Goal: Transaction & Acquisition: Purchase product/service

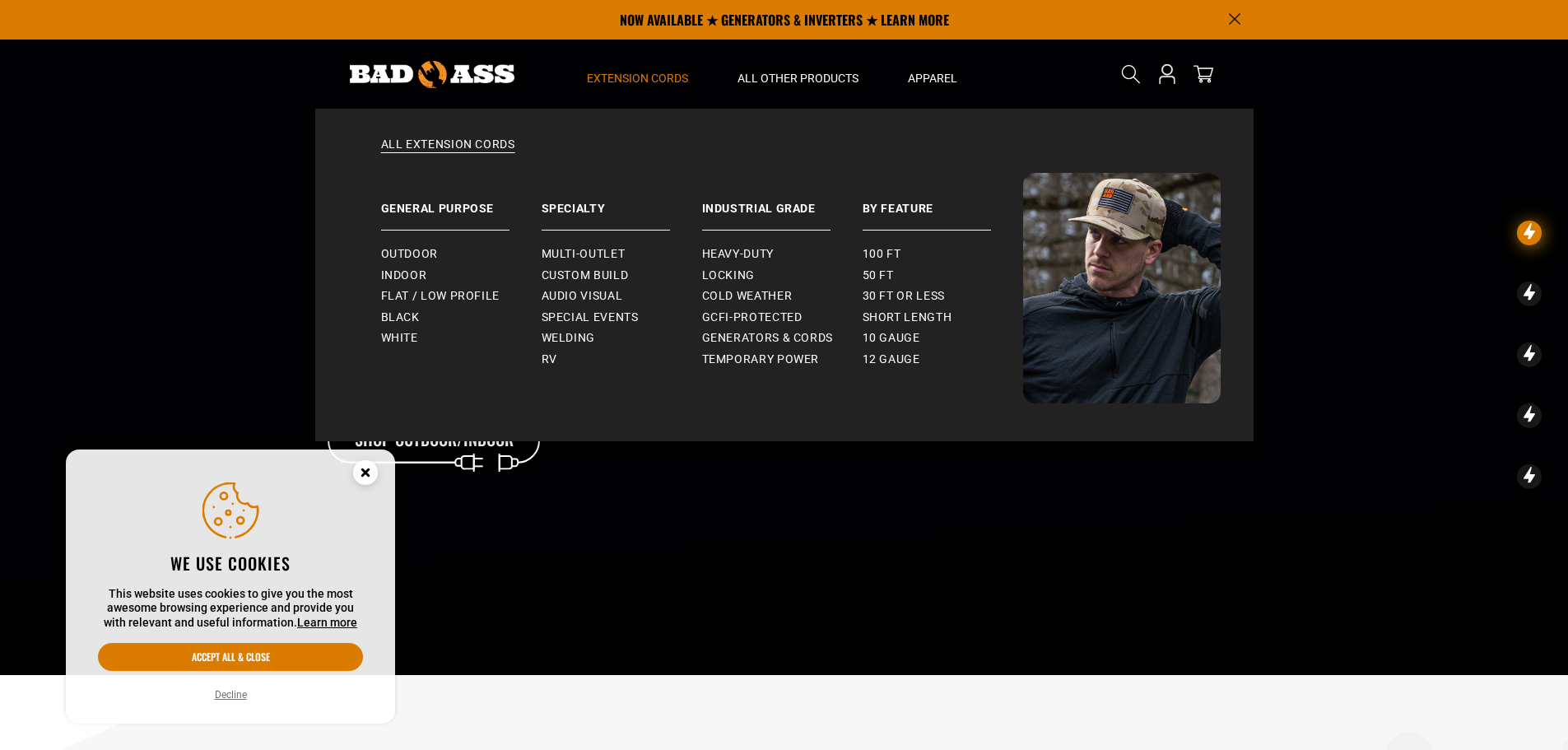
click at [624, 82] on span "Extension Cords" at bounding box center [637, 78] width 101 height 15
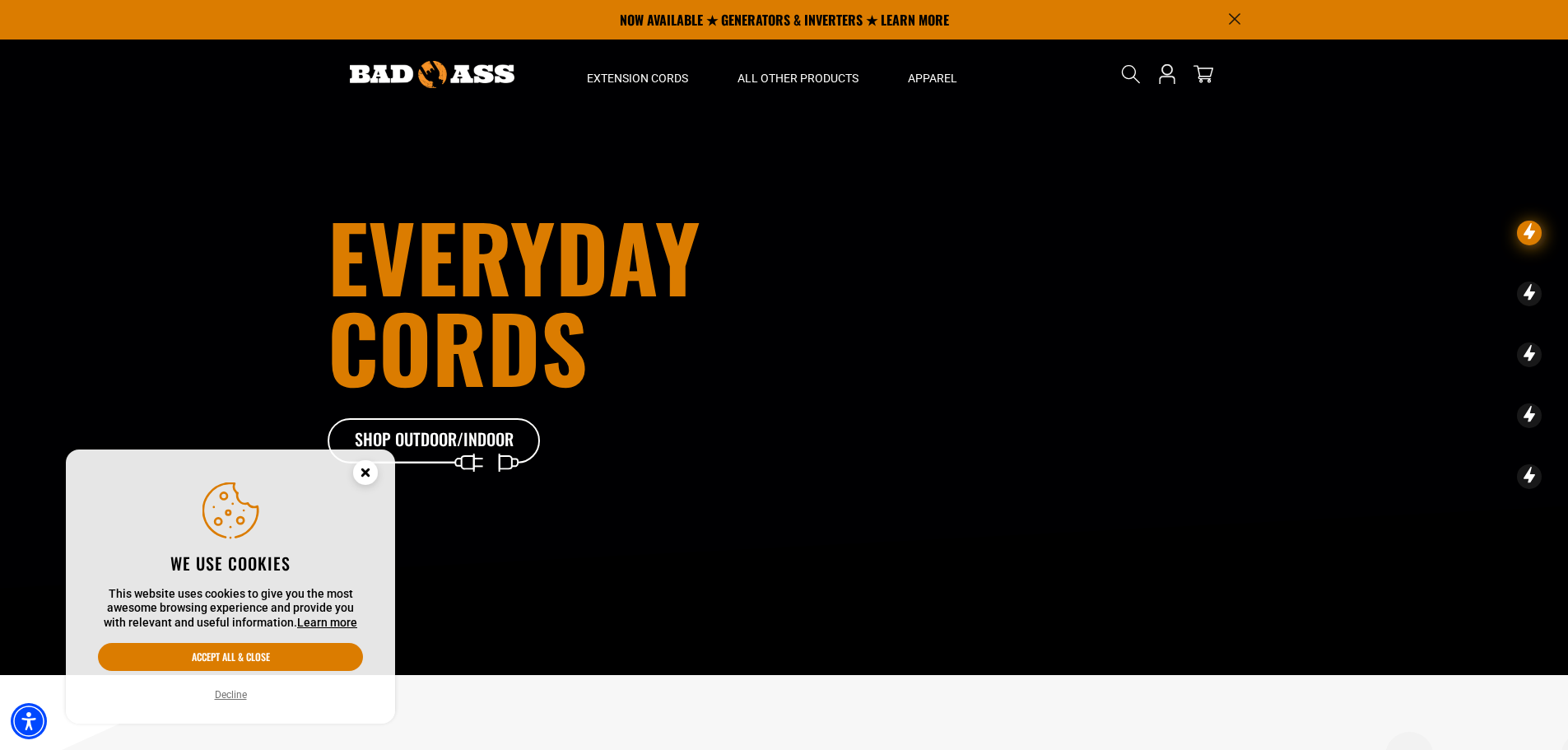
click at [368, 467] on circle "Cookie Consent" at bounding box center [365, 472] width 25 height 25
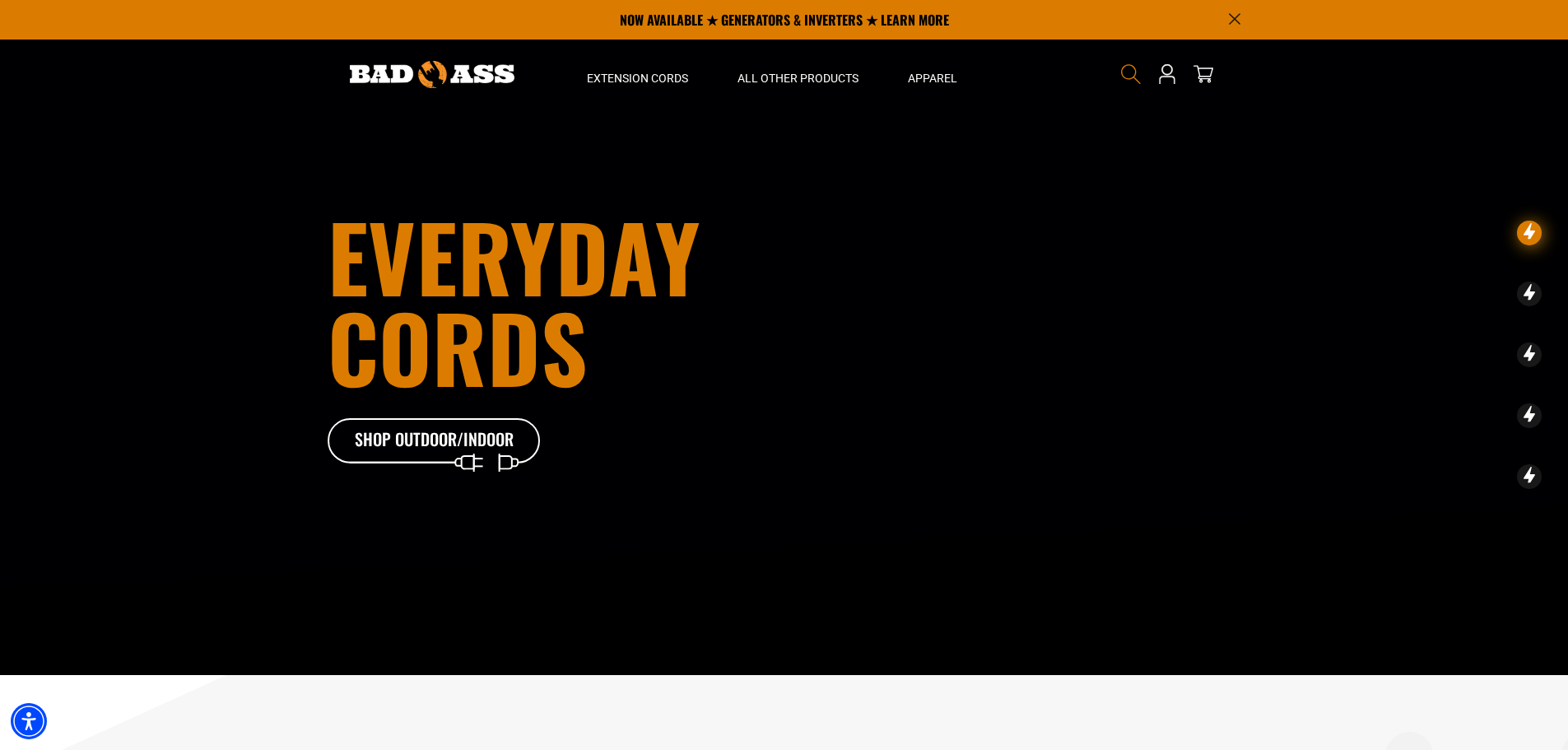
click at [1124, 68] on icon "Search" at bounding box center [1130, 74] width 21 height 21
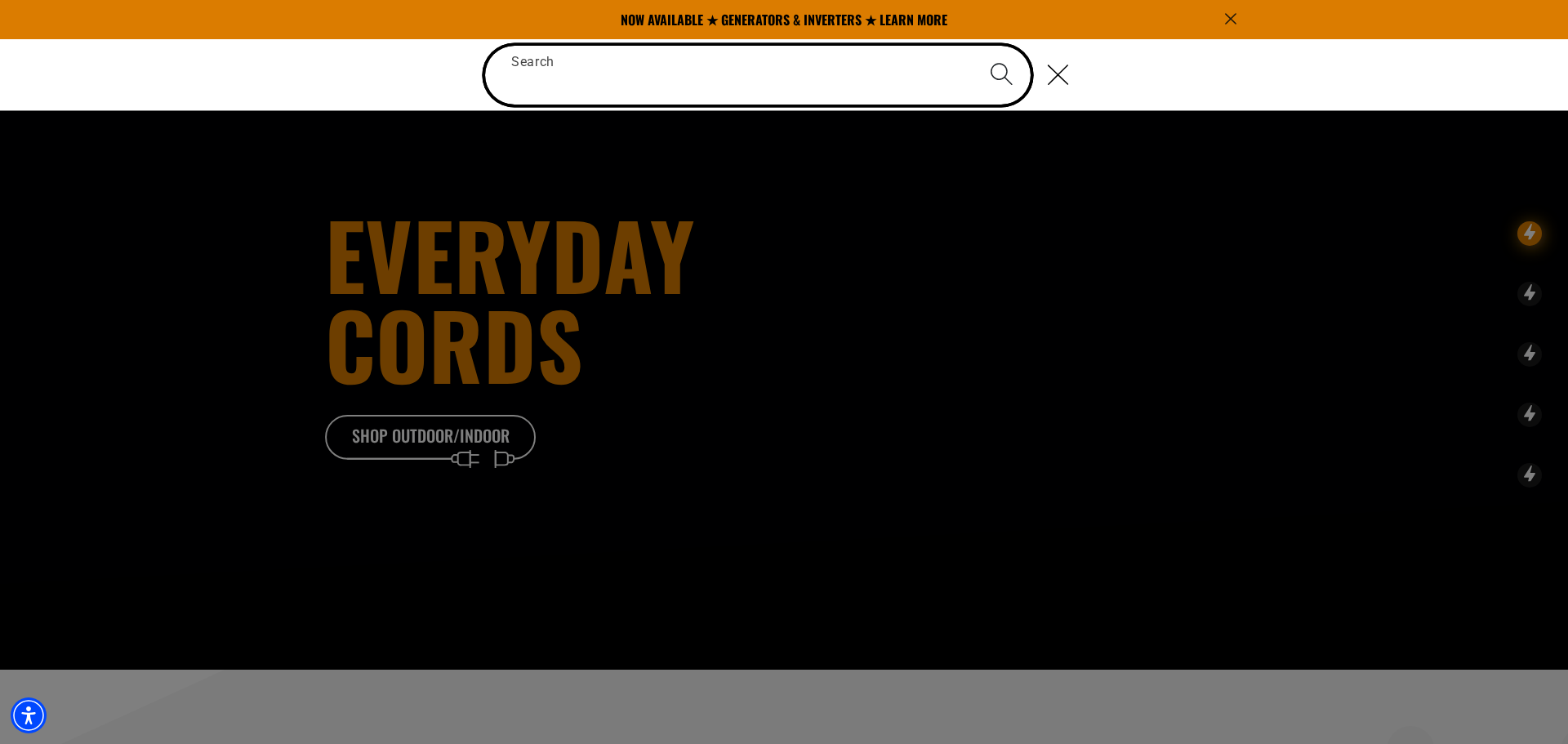
click at [692, 91] on input "Search" at bounding box center [758, 75] width 546 height 58
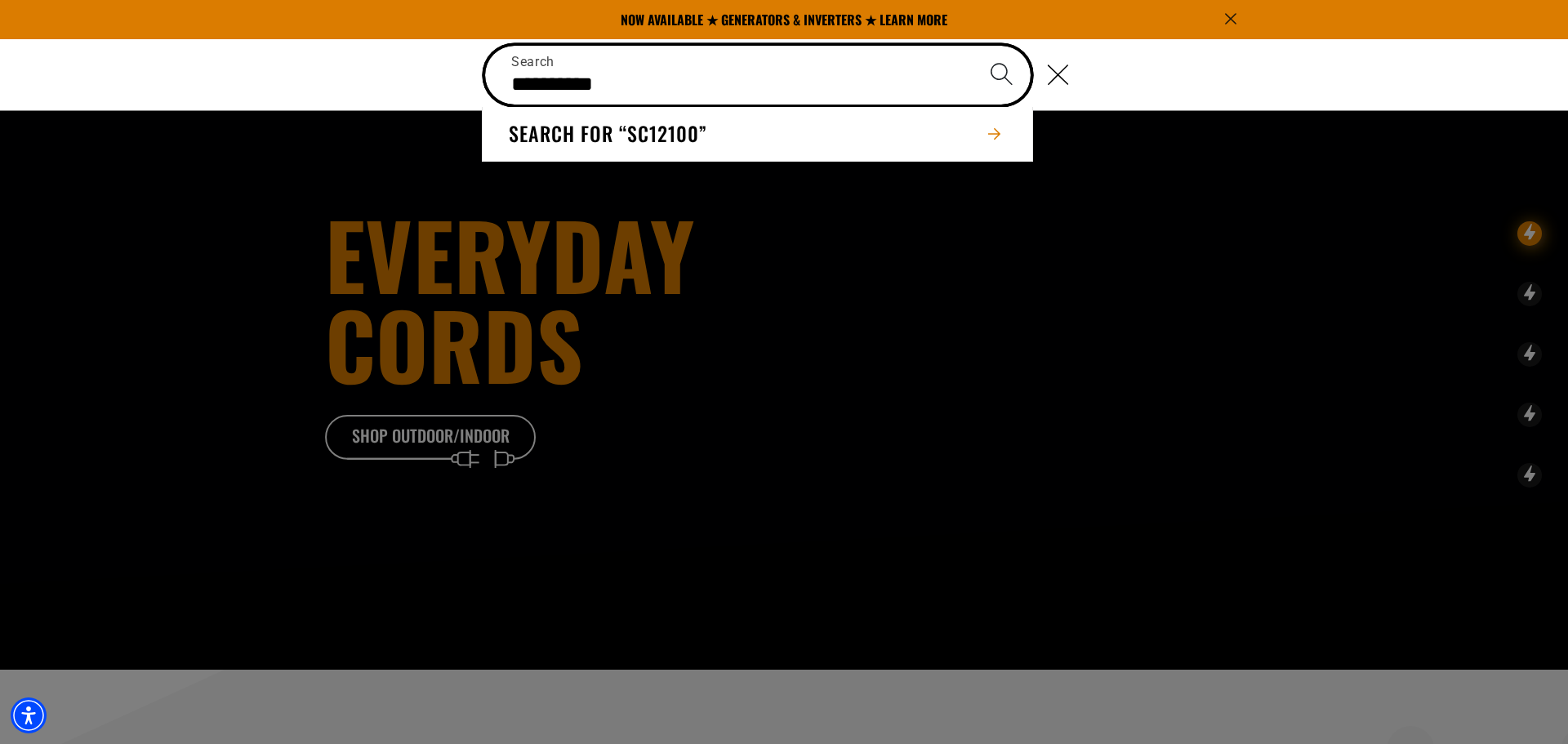
type input "**********"
click at [973, 46] on button "Search" at bounding box center [1001, 74] width 57 height 58
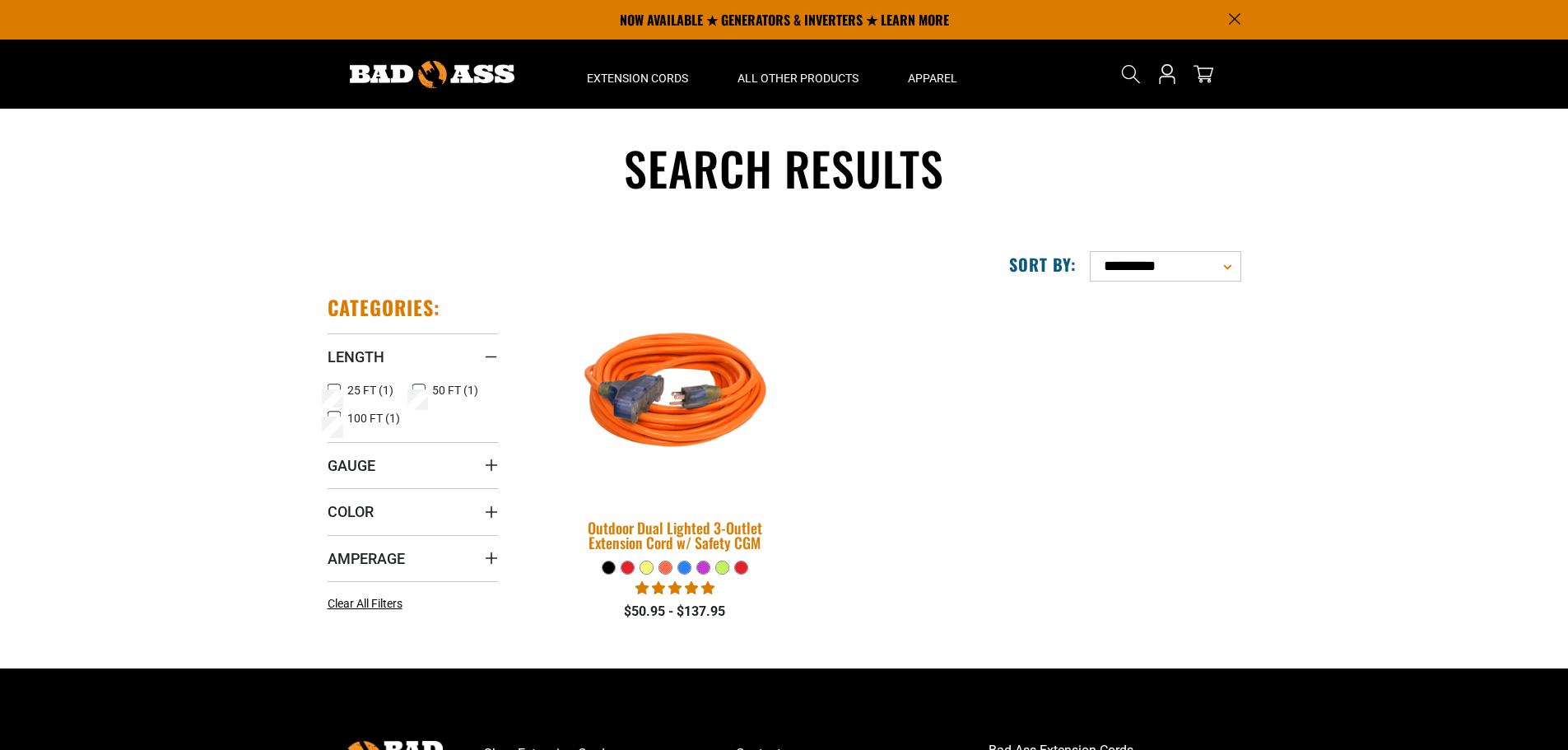
click at [691, 397] on img at bounding box center [674, 398] width 231 height 211
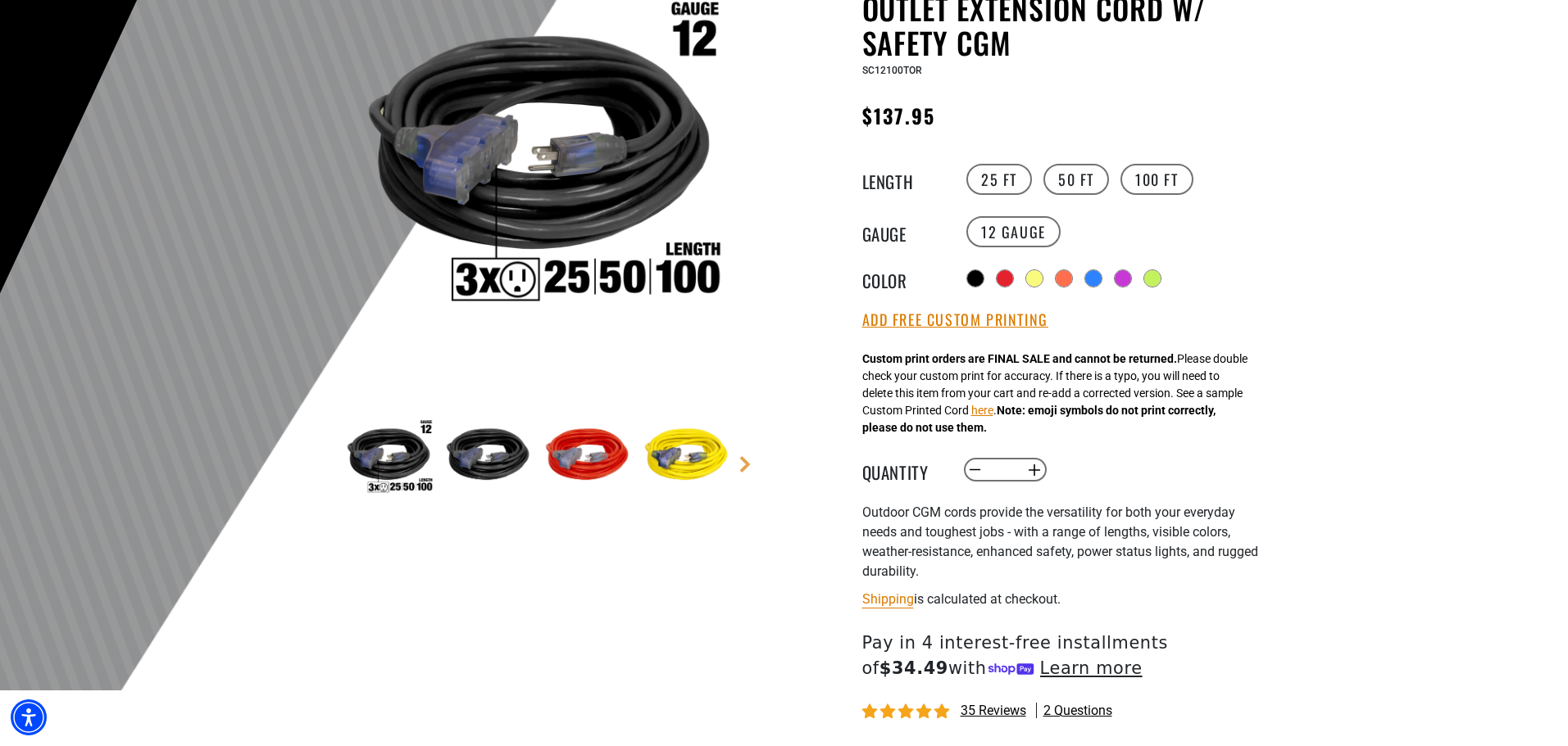
scroll to position [245, 0]
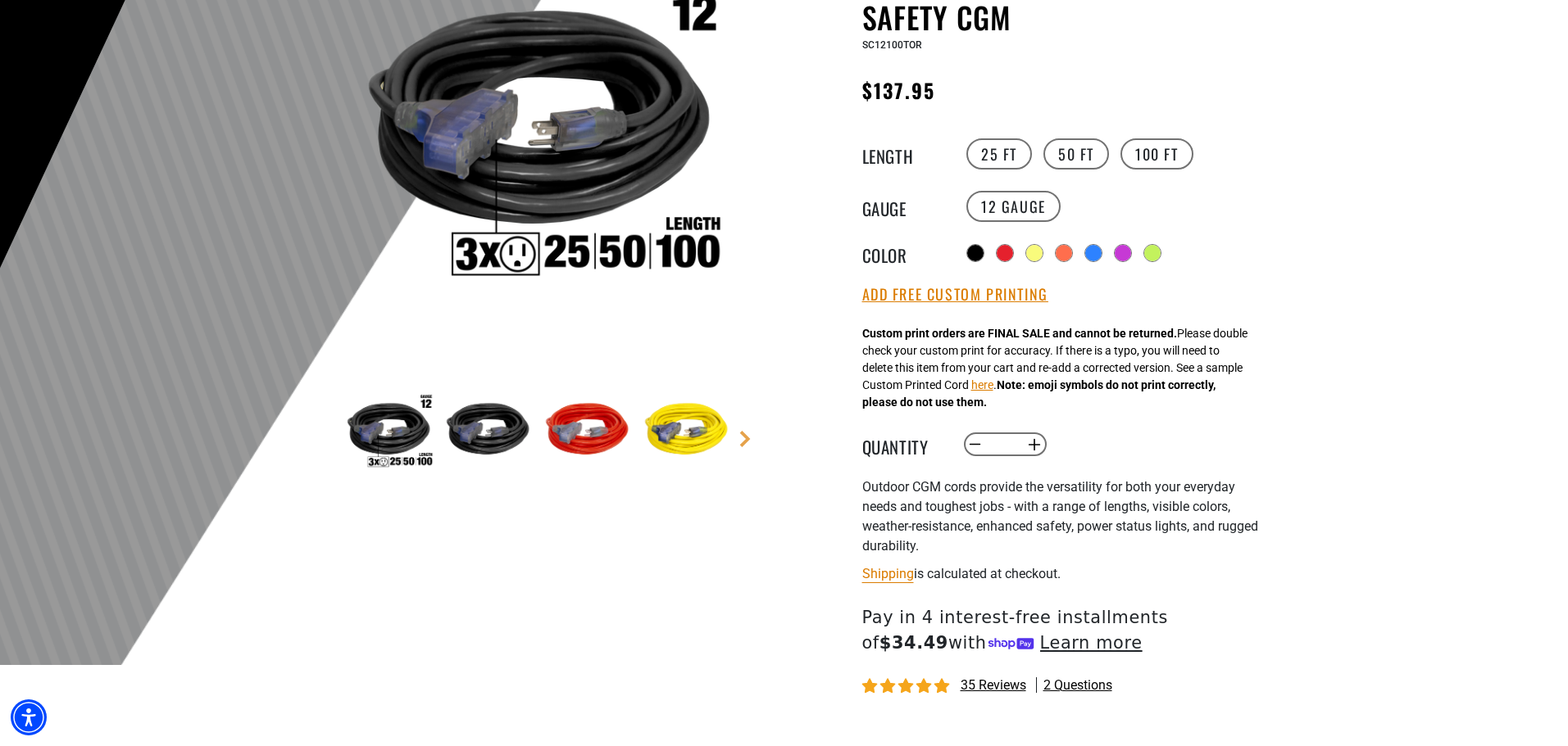
drag, startPoint x: 1008, startPoint y: 445, endPoint x: 1000, endPoint y: 443, distance: 8.2
click at [1000, 443] on input "*" at bounding box center [1004, 445] width 34 height 27
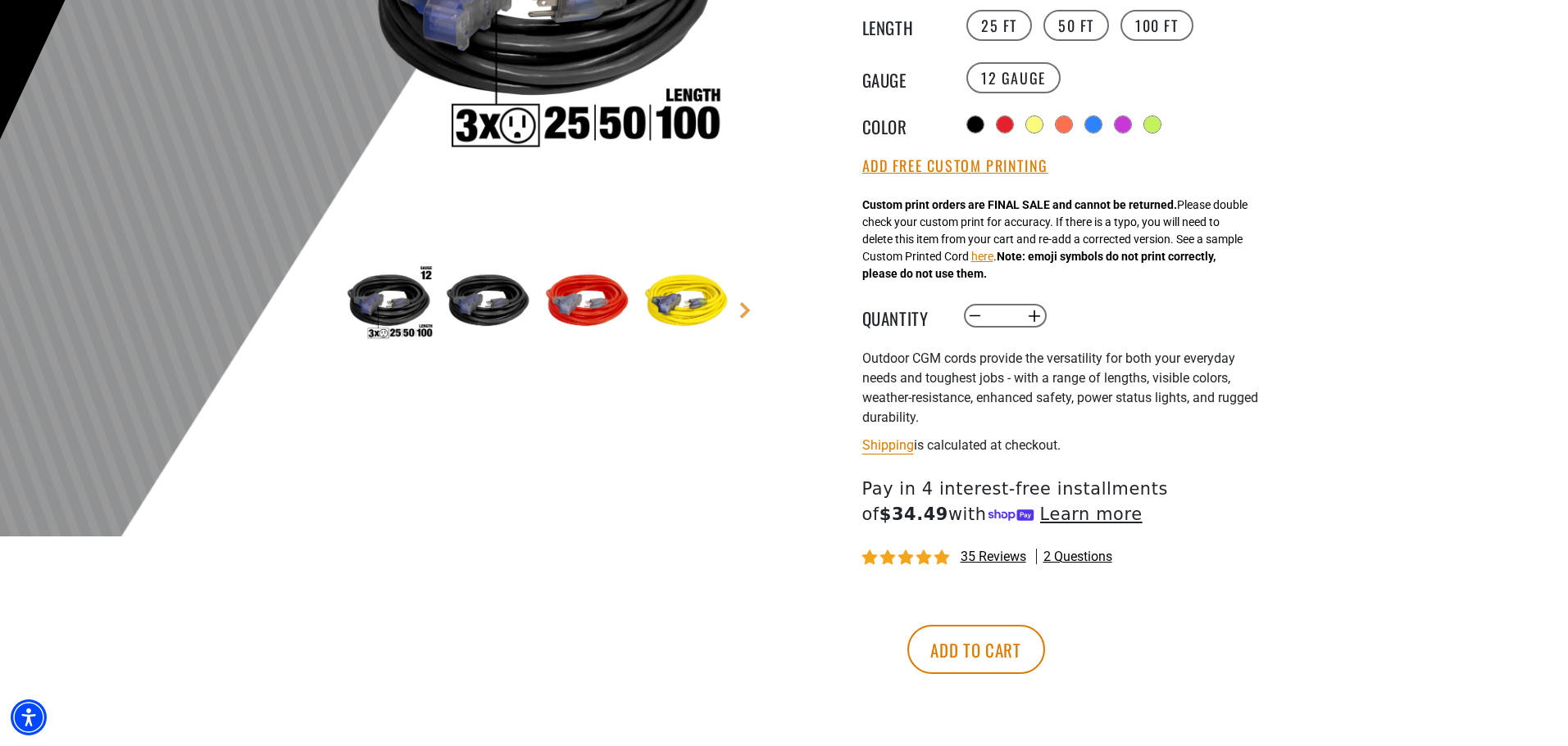
scroll to position [409, 0]
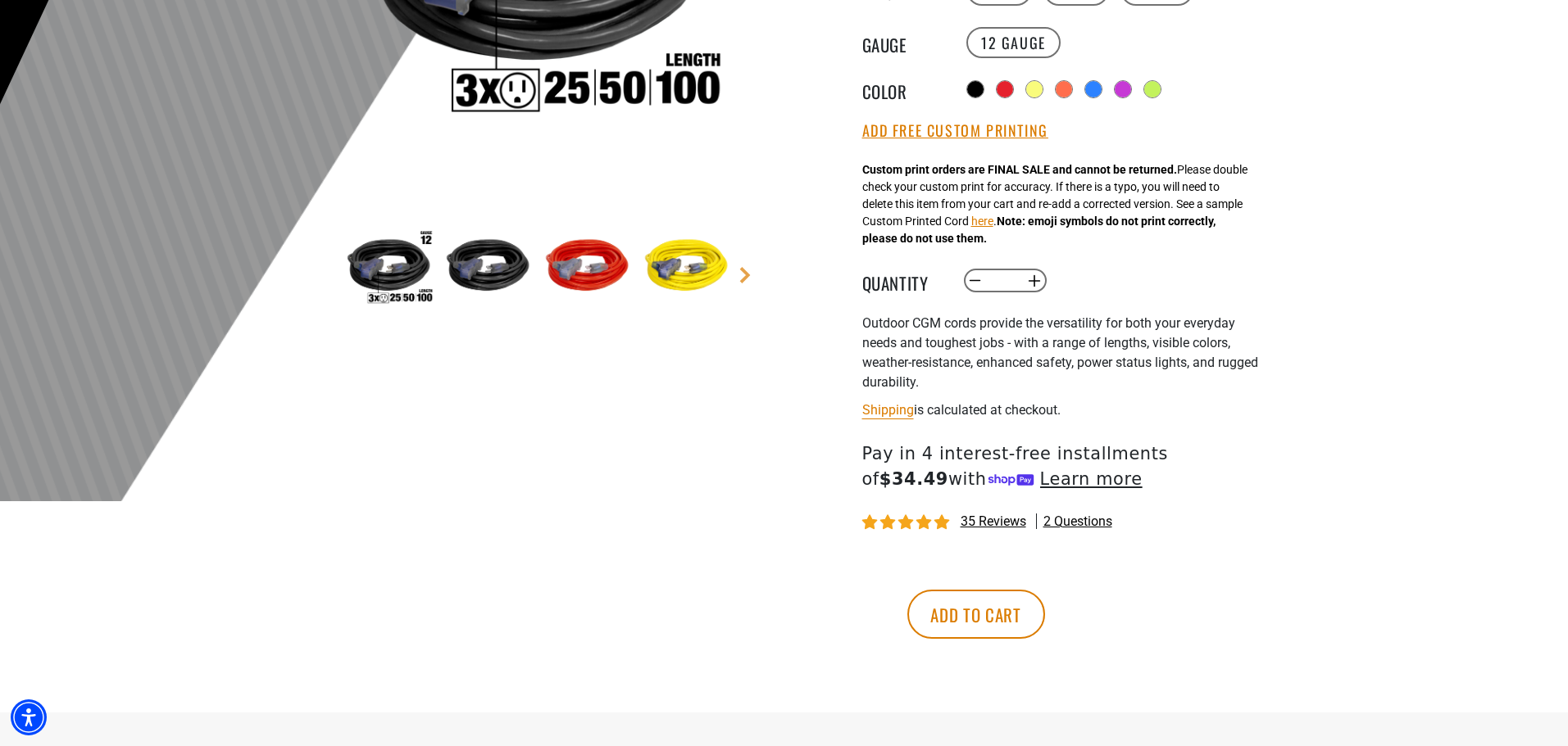
type input "**"
drag, startPoint x: 1399, startPoint y: 525, endPoint x: 1203, endPoint y: 575, distance: 202.3
click at [1398, 525] on div "Bad Ass Extension Cords › Return to Collection › Outdoor Dual Lighted 3-Outlet …" at bounding box center [784, 206] width 1568 height 1014
click at [1045, 626] on button "Add to cart" at bounding box center [976, 614] width 137 height 49
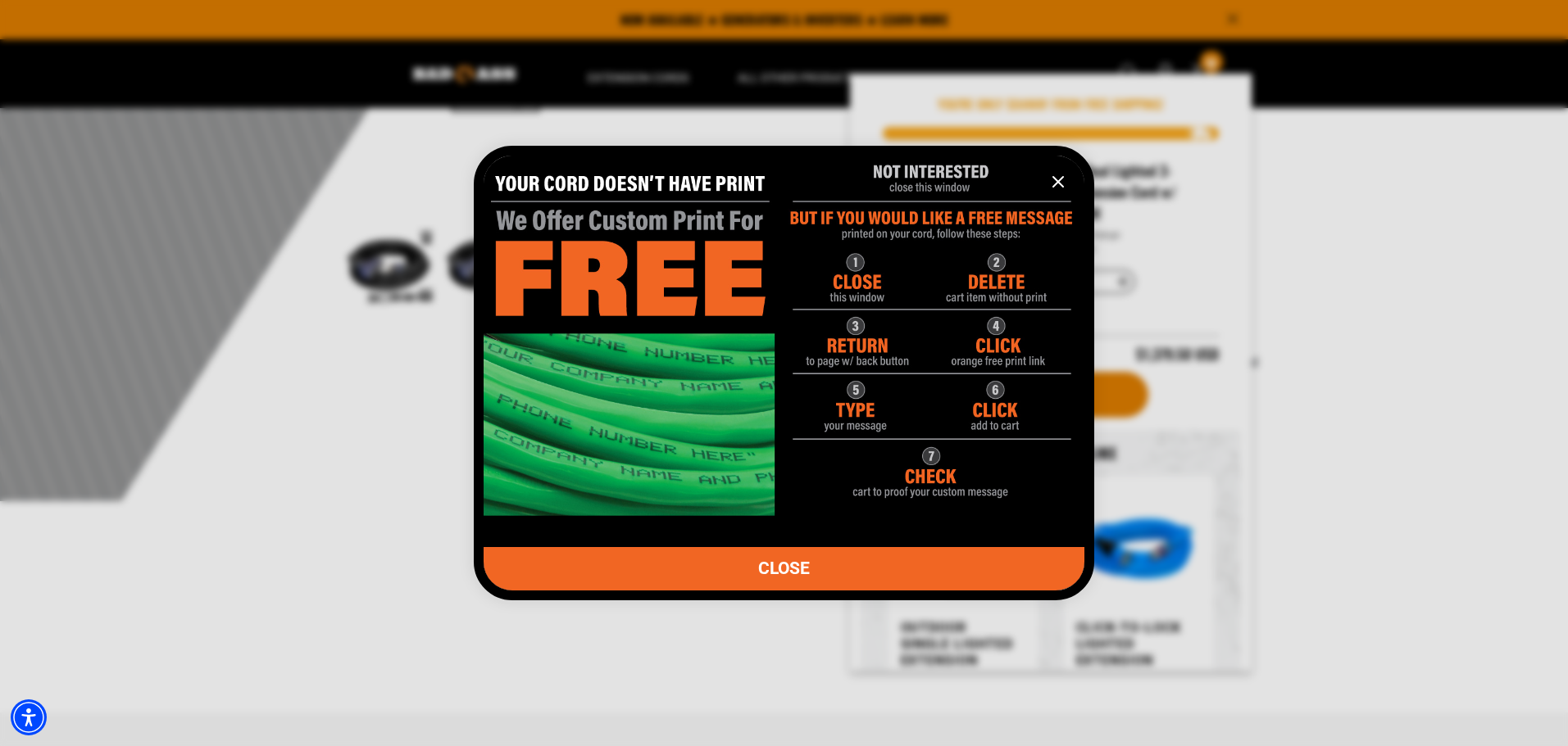
click at [1057, 182] on icon "information" at bounding box center [1058, 181] width 10 height 10
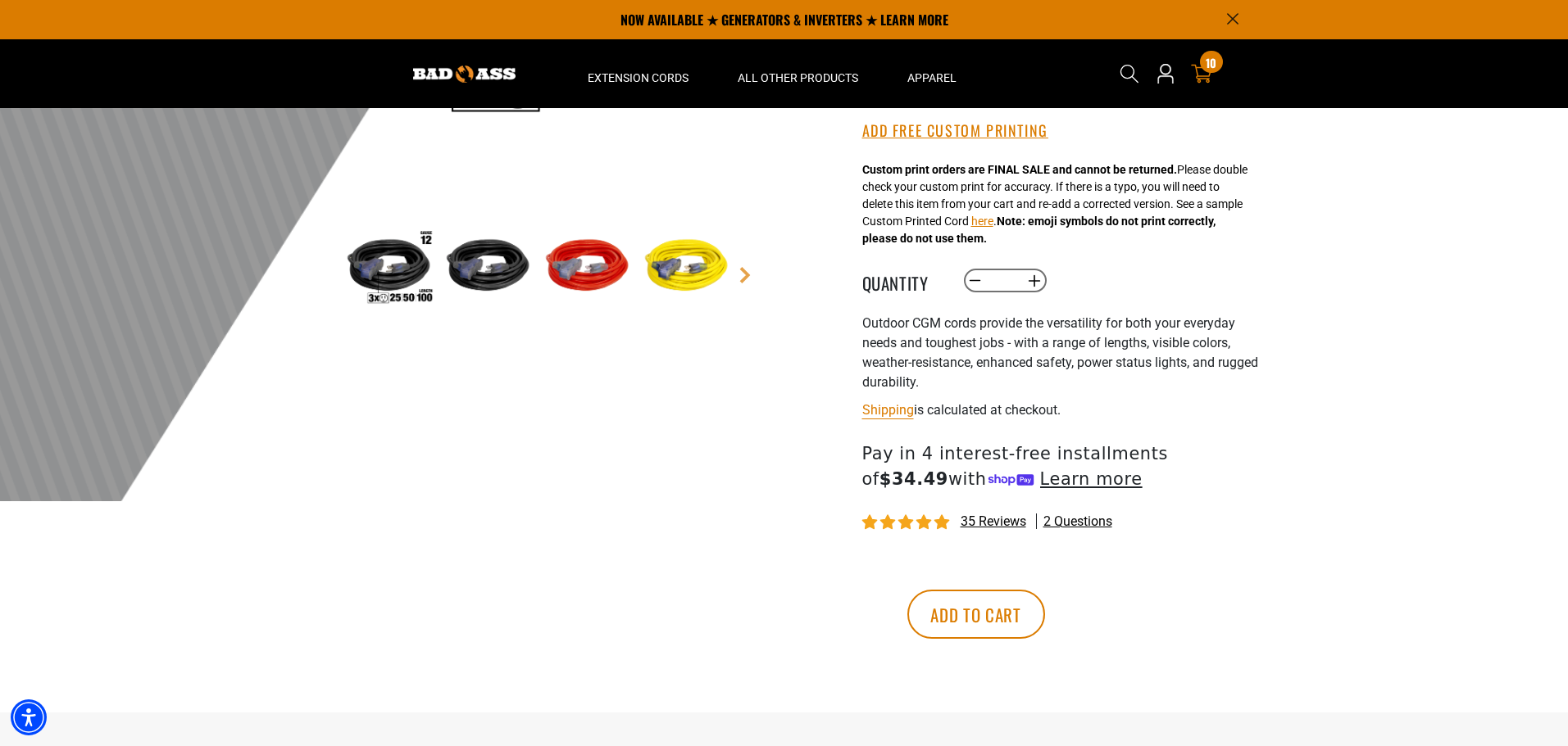
click at [1214, 59] on span "10" at bounding box center [1211, 62] width 11 height 12
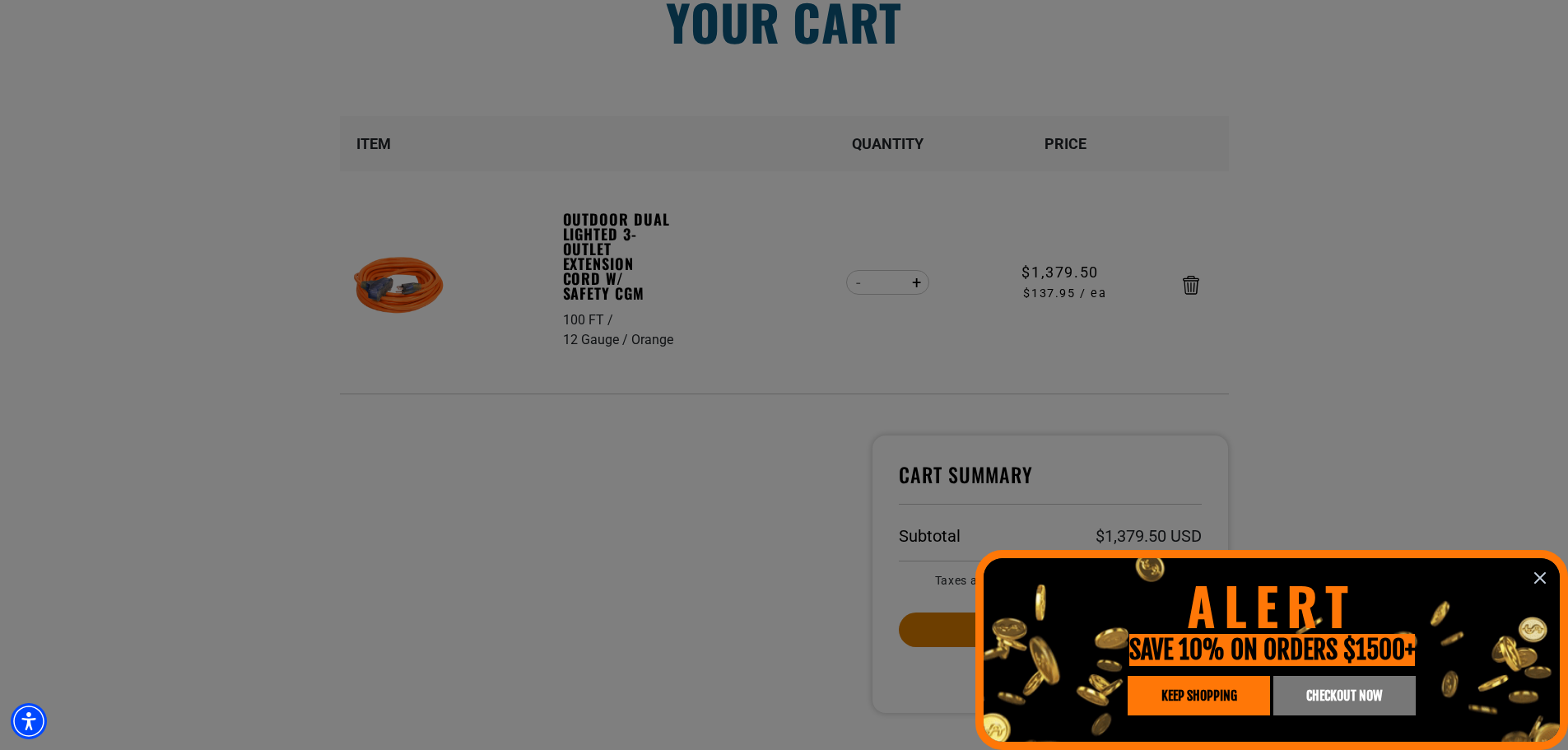
click at [1540, 579] on icon "information" at bounding box center [1539, 578] width 10 height 10
